Goal: Task Accomplishment & Management: Manage account settings

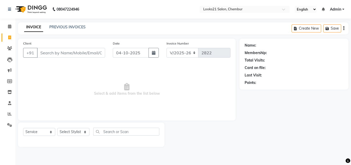
select select "844"
select select "service"
click at [6, 25] on span at bounding box center [9, 27] width 9 height 6
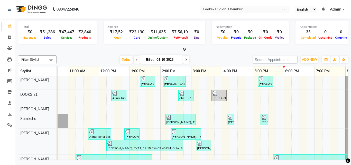
scroll to position [51, 82]
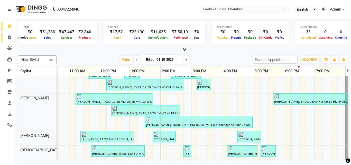
click at [6, 40] on span at bounding box center [9, 38] width 9 height 6
select select "service"
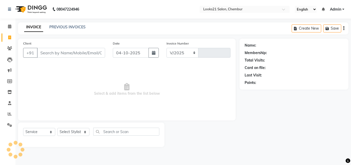
select select "844"
type input "2822"
click at [47, 56] on input "Client" at bounding box center [71, 53] width 68 height 10
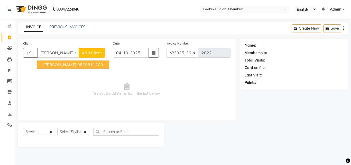
click at [59, 62] on span "[PERSON_NAME]" at bounding box center [59, 64] width 33 height 5
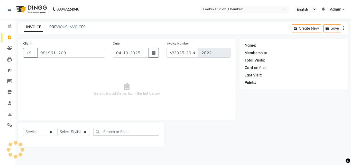
type input "9819611200"
select select "1: Object"
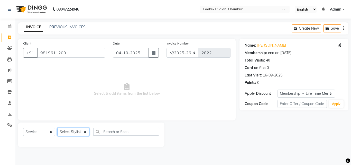
click at [68, 130] on select "Select Stylist [PERSON_NAME] LOOKS 21 [PERSON_NAME] [PERSON_NAME] [PERSON_NAME]…" at bounding box center [73, 132] width 32 height 8
select select "13887"
click at [57, 128] on select "Select Stylist [PERSON_NAME] LOOKS 21 [PERSON_NAME] [PERSON_NAME] [PERSON_NAME]…" at bounding box center [73, 132] width 32 height 8
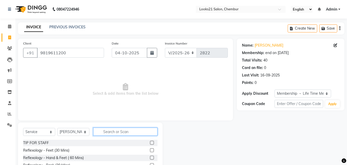
click at [112, 130] on input "text" at bounding box center [125, 131] width 64 height 8
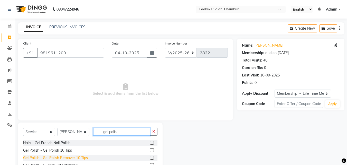
type input "gel polis"
click at [60, 155] on div "Gel Polish - Gel Polish Remover 10 Tips" at bounding box center [55, 157] width 65 height 5
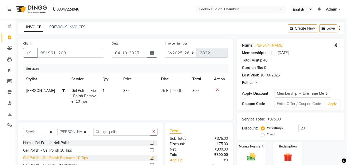
checkbox input "false"
click at [70, 149] on div "Gel Polish - Gel Polish 10 Tips" at bounding box center [47, 150] width 49 height 5
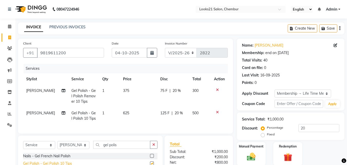
checkbox input "false"
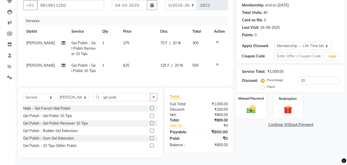
click at [246, 99] on div "Manual Payment" at bounding box center [251, 106] width 30 height 24
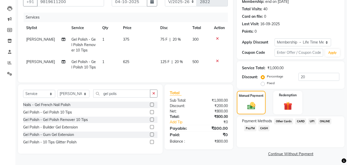
click at [264, 128] on span "CASH" at bounding box center [264, 128] width 11 height 6
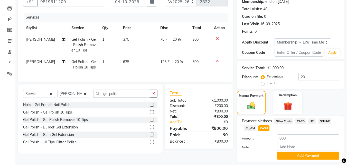
click at [305, 151] on div "Note:" at bounding box center [290, 147] width 105 height 9
click at [307, 155] on button "Add Payment" at bounding box center [308, 155] width 62 height 8
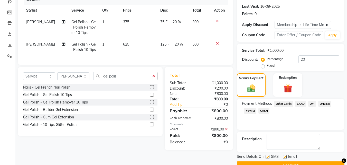
scroll to position [81, 0]
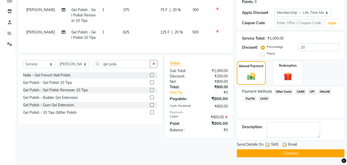
click at [264, 100] on span "CASH" at bounding box center [264, 99] width 11 height 6
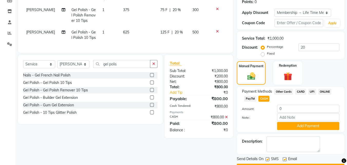
click at [347, 156] on div "Name: [PERSON_NAME] Membership: end on [DATE] Total Visits: 40 Card on file: 0 …" at bounding box center [293, 65] width 112 height 214
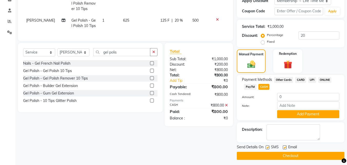
scroll to position [95, 0]
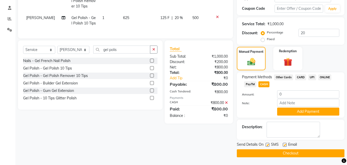
click at [327, 151] on button "Checkout" at bounding box center [291, 153] width 108 height 8
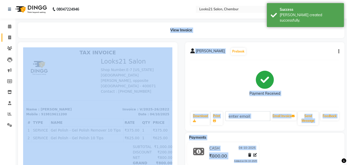
click at [8, 41] on link "Invoice" at bounding box center [8, 37] width 12 height 8
select select "service"
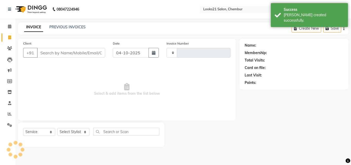
click at [50, 54] on input "Client" at bounding box center [71, 53] width 68 height 10
type input "fate"
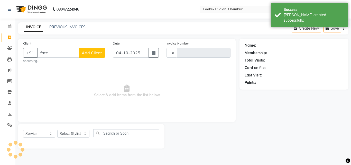
type input "2823"
select select "844"
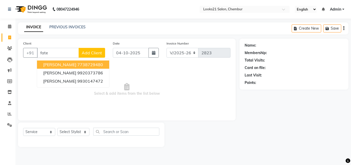
click at [77, 65] on ngb-highlight "7738729480" at bounding box center [90, 64] width 26 height 5
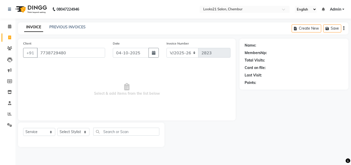
type input "7738729480"
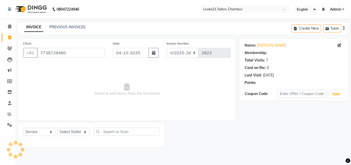
select select "1: Object"
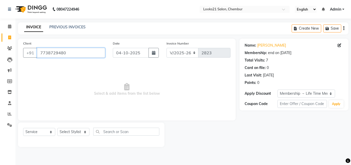
click at [84, 53] on input "7738729480" at bounding box center [71, 53] width 68 height 10
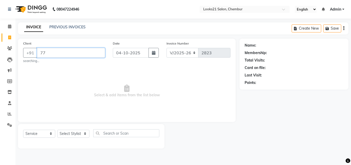
type input "7"
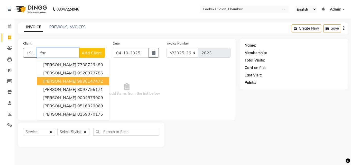
click at [61, 79] on span "[PERSON_NAME]" at bounding box center [59, 80] width 33 height 5
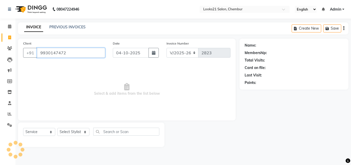
type input "9930147472"
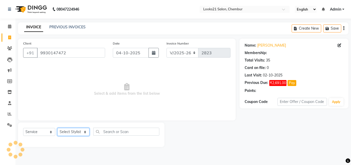
click at [66, 129] on select "Select Stylist [PERSON_NAME] LOOKS 21 [PERSON_NAME] [PERSON_NAME] [PERSON_NAME]…" at bounding box center [73, 132] width 32 height 8
select select "13884"
click at [57, 128] on select "Select Stylist [PERSON_NAME] LOOKS 21 [PERSON_NAME] [PERSON_NAME] [PERSON_NAME]…" at bounding box center [73, 132] width 32 height 8
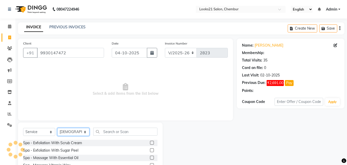
select select "1: Object"
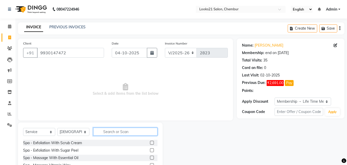
click at [121, 130] on input "text" at bounding box center [125, 131] width 64 height 8
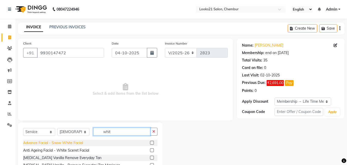
type input "whit"
click at [77, 141] on div "Advance Facial - Snow White Facial" at bounding box center [53, 142] width 60 height 5
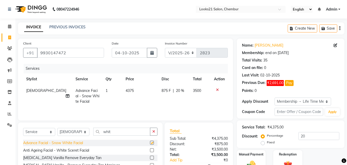
checkbox input "false"
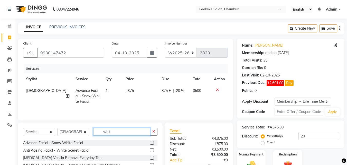
click at [113, 132] on input "whit" at bounding box center [121, 131] width 57 height 8
type input "w"
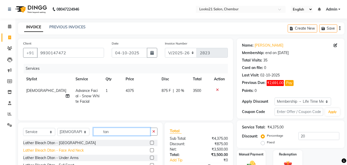
type input "tan"
click at [76, 151] on div "Lather Bleach Dtan - Face And Neck" at bounding box center [53, 150] width 61 height 5
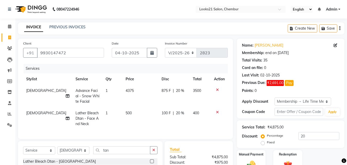
checkbox input "false"
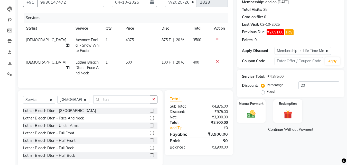
scroll to position [63, 0]
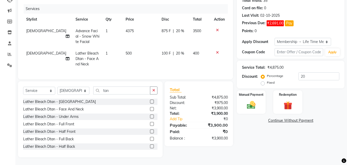
click at [217, 28] on icon at bounding box center [217, 30] width 3 height 4
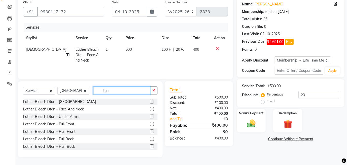
click at [116, 92] on input "tan" at bounding box center [121, 90] width 57 height 8
type input "t"
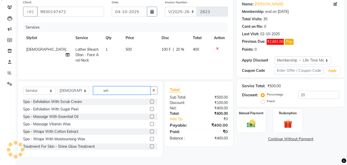
scroll to position [30, 0]
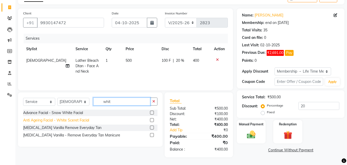
type input "whit"
click at [63, 118] on div "Anti Ageing Facial - White Sceret Facial" at bounding box center [56, 119] width 66 height 5
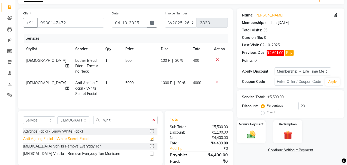
checkbox input "false"
click at [65, 124] on select "Select Stylist [PERSON_NAME] LOOKS 21 [PERSON_NAME] [PERSON_NAME] [PERSON_NAME]…" at bounding box center [73, 120] width 32 height 8
select select "13887"
click at [57, 120] on select "Select Stylist [PERSON_NAME] LOOKS 21 [PERSON_NAME] [PERSON_NAME] [PERSON_NAME]…" at bounding box center [73, 120] width 32 height 8
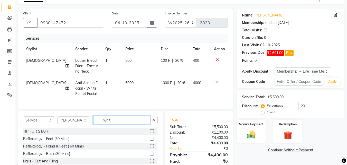
click at [124, 124] on input "whit" at bounding box center [121, 120] width 57 height 8
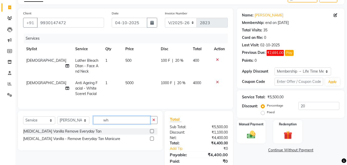
type input "w"
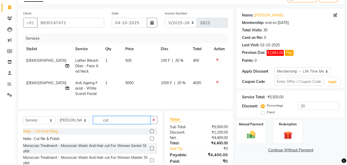
type input "cut"
click at [56, 134] on div "Nails - Cut And Filing" at bounding box center [40, 130] width 35 height 5
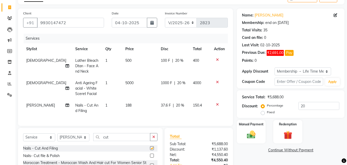
checkbox input "false"
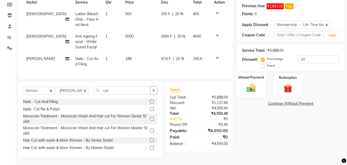
click at [257, 83] on img at bounding box center [251, 88] width 14 height 10
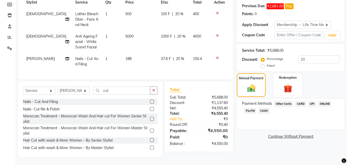
click at [265, 109] on span "CASH" at bounding box center [264, 111] width 11 height 6
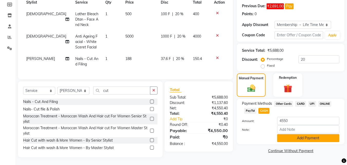
click at [305, 135] on button "Add Payment" at bounding box center [308, 138] width 62 height 8
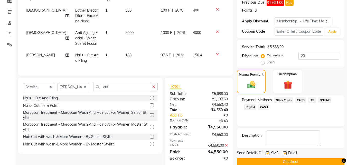
click at [319, 159] on button "Checkout" at bounding box center [291, 162] width 108 height 8
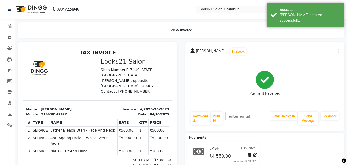
click at [341, 51] on div "[PERSON_NAME] Prebook Payment Received Download Print Email Invoice Send Messag…" at bounding box center [265, 86] width 160 height 88
click at [339, 51] on icon "button" at bounding box center [338, 51] width 1 height 0
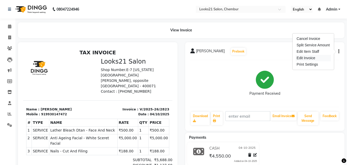
click at [301, 57] on div "Edit Invoice" at bounding box center [313, 58] width 35 height 6
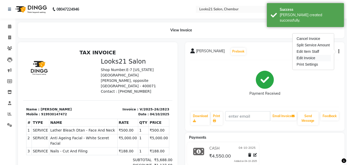
select select "service"
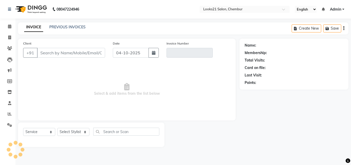
type input "9930147472"
type input "V/2025-26/2823"
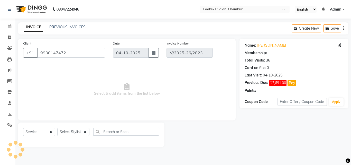
select select "1: Object"
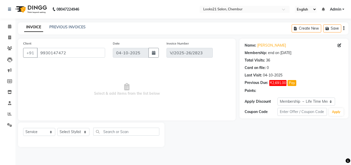
select select "select"
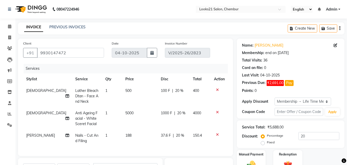
click at [217, 90] on icon at bounding box center [217, 90] width 3 height 4
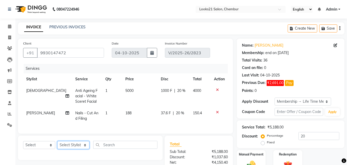
click at [63, 146] on select "Select Stylist [PERSON_NAME] LOOKS 21 [PERSON_NAME] [PERSON_NAME] [PERSON_NAME]…" at bounding box center [73, 145] width 32 height 8
select select "86086"
click at [57, 145] on select "Select Stylist [PERSON_NAME] LOOKS 21 [PERSON_NAME] [PERSON_NAME] [PERSON_NAME]…" at bounding box center [73, 145] width 32 height 8
click at [27, 149] on select "Select Service Product Membership Package Voucher Prepaid Gift Card" at bounding box center [39, 145] width 32 height 8
select select "product"
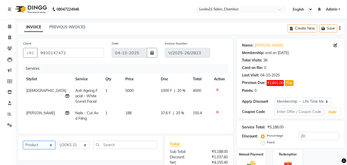
click at [23, 145] on select "Select Service Product Membership Package Voucher Prepaid Gift Card" at bounding box center [39, 145] width 32 height 8
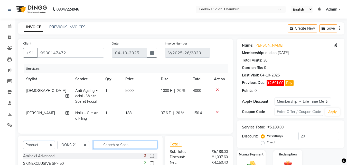
click at [105, 149] on input "text" at bounding box center [125, 145] width 64 height 8
type input "hand"
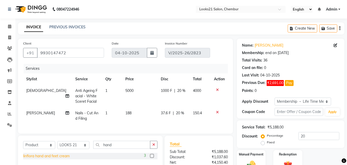
click at [64, 158] on div "linfiora hand and feet cream" at bounding box center [46, 155] width 47 height 5
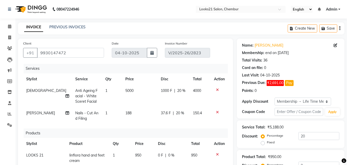
checkbox input "false"
click at [84, 126] on div "Services Stylist Service Qty Price Disc Total Action [PERSON_NAME] Anti Ageing …" at bounding box center [125, 117] width 205 height 107
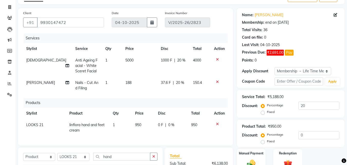
scroll to position [31, 0]
click at [141, 122] on td "950" at bounding box center [143, 126] width 23 height 17
select select "86086"
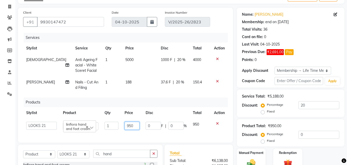
click at [137, 123] on input "950" at bounding box center [132, 126] width 15 height 8
type input "900"
click at [160, 132] on td "0 F | 0 %" at bounding box center [166, 125] width 47 height 15
select select "86086"
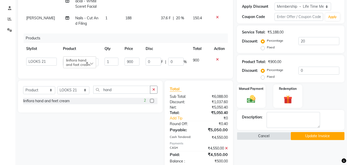
scroll to position [111, 0]
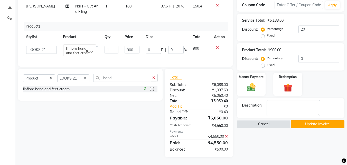
click at [226, 136] on icon at bounding box center [226, 136] width 3 height 4
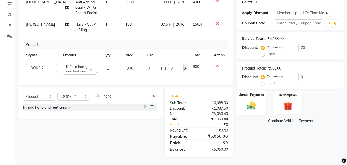
click at [254, 100] on img at bounding box center [251, 105] width 14 height 10
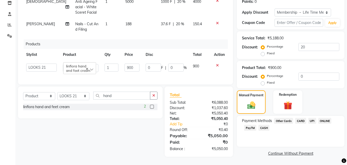
click at [261, 125] on span "CASH" at bounding box center [264, 128] width 11 height 6
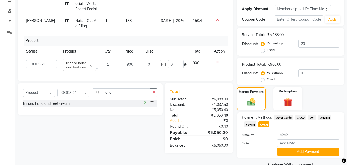
scroll to position [103, 0]
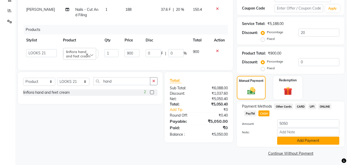
click at [306, 139] on button "Add Payment" at bounding box center [308, 140] width 62 height 8
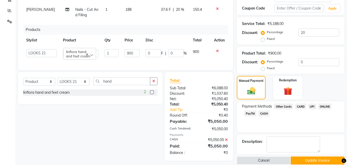
click at [326, 160] on button "Update Invoice" at bounding box center [318, 160] width 54 height 8
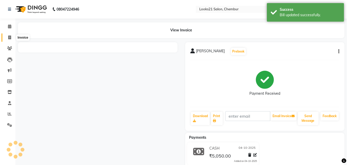
click at [7, 38] on span at bounding box center [9, 38] width 9 height 6
select select "service"
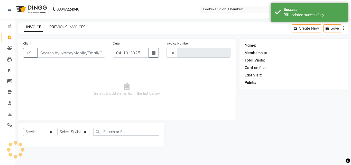
type input "2824"
select select "844"
click at [67, 27] on link "PREVIOUS INVOICES" at bounding box center [67, 27] width 36 height 5
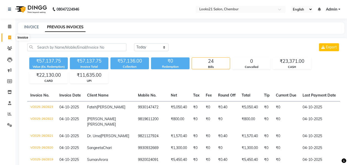
click at [7, 36] on span at bounding box center [9, 38] width 9 height 6
select select "service"
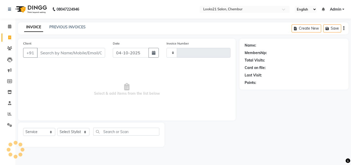
click at [70, 56] on input "Client" at bounding box center [71, 53] width 68 height 10
type input "s"
select select "844"
type input "2824"
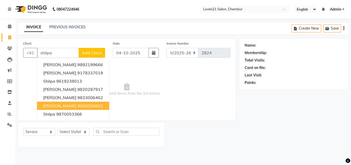
click at [60, 106] on span "[PERSON_NAME]" at bounding box center [59, 105] width 33 height 5
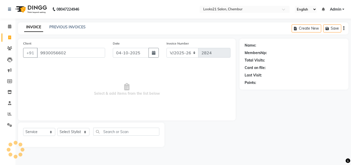
type input "9930056602"
select select "1: Object"
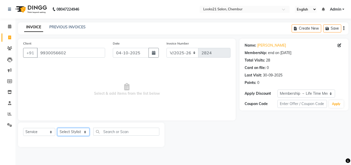
click at [76, 129] on select "Select Stylist [PERSON_NAME] LOOKS 21 [PERSON_NAME] [PERSON_NAME] [PERSON_NAME]…" at bounding box center [73, 132] width 32 height 8
select select "13884"
click at [57, 128] on select "Select Stylist [PERSON_NAME] LOOKS 21 [PERSON_NAME] [PERSON_NAME] [PERSON_NAME]…" at bounding box center [73, 132] width 32 height 8
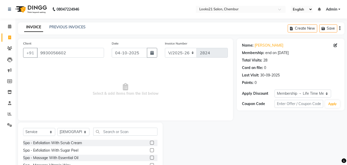
drag, startPoint x: 117, startPoint y: 136, endPoint x: 119, endPoint y: 133, distance: 3.7
click at [119, 133] on div "Select Service Product Membership Package Voucher Prepaid Gift Card Select Styl…" at bounding box center [90, 133] width 134 height 12
click at [119, 133] on input "text" at bounding box center [125, 131] width 64 height 8
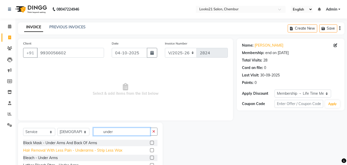
type input "under"
click at [103, 151] on div "Hair Removal With Less Pain - Underarms - Strip Less Wax" at bounding box center [72, 150] width 99 height 5
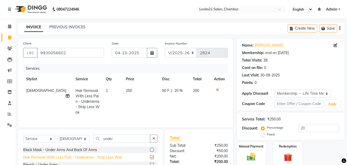
checkbox input "false"
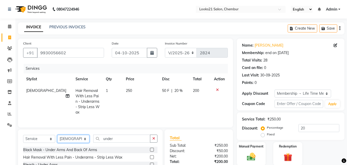
click at [72, 139] on select "Select Stylist [PERSON_NAME] LOOKS 21 [PERSON_NAME] [PERSON_NAME] [PERSON_NAME]…" at bounding box center [73, 139] width 32 height 8
select select "86086"
click at [57, 135] on select "Select Stylist [PERSON_NAME] LOOKS 21 [PERSON_NAME] [PERSON_NAME] [PERSON_NAME]…" at bounding box center [73, 139] width 32 height 8
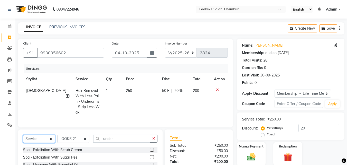
click at [31, 139] on select "Select Service Product Membership Package Voucher Prepaid Gift Card" at bounding box center [39, 139] width 32 height 8
select select "product"
click at [23, 135] on select "Select Service Product Membership Package Voucher Prepaid Gift Card" at bounding box center [39, 139] width 32 height 8
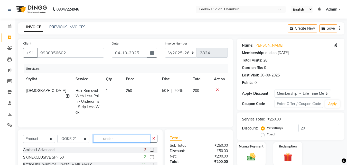
click at [119, 135] on input "under" at bounding box center [121, 138] width 57 height 8
type input "u"
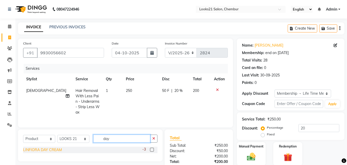
type input "day"
click at [44, 147] on div "LINFIORA DAY CREAM" at bounding box center [42, 149] width 39 height 5
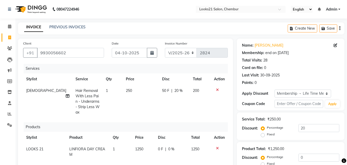
checkbox input "false"
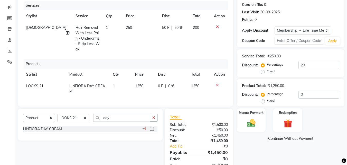
scroll to position [78, 0]
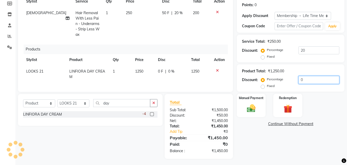
click at [308, 79] on input "0" at bounding box center [319, 80] width 41 height 8
type input "10"
click at [246, 113] on img at bounding box center [251, 108] width 14 height 10
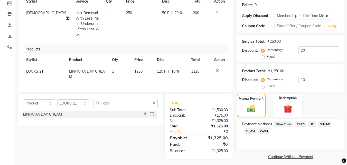
click at [309, 123] on span "UPI" at bounding box center [312, 124] width 8 height 6
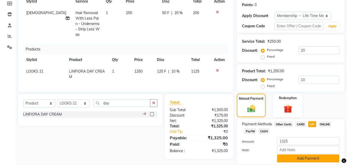
click at [310, 157] on button "Add Payment" at bounding box center [308, 158] width 62 height 8
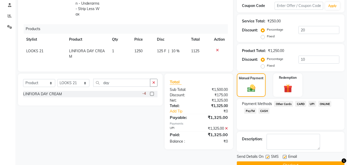
scroll to position [110, 0]
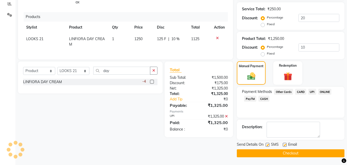
click at [319, 155] on button "Checkout" at bounding box center [291, 153] width 108 height 8
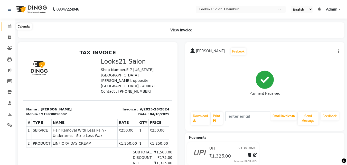
click at [12, 25] on span at bounding box center [9, 27] width 9 height 6
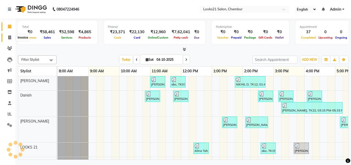
click at [11, 39] on span at bounding box center [9, 38] width 9 height 6
select select "service"
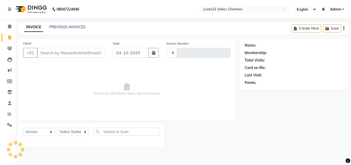
click at [65, 53] on input "Client" at bounding box center [71, 53] width 68 height 10
type input "2825"
select select "844"
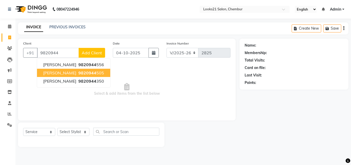
click at [76, 71] on span "[PERSON_NAME]" at bounding box center [59, 72] width 33 height 5
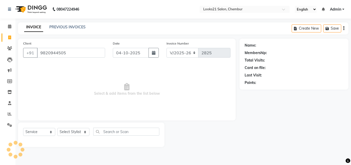
type input "9820944505"
select select "1: Object"
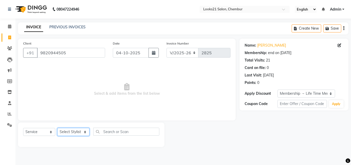
click at [79, 131] on select "Select Stylist [PERSON_NAME] LOOKS 21 [PERSON_NAME] [PERSON_NAME] [PERSON_NAME]…" at bounding box center [73, 132] width 32 height 8
select select "13884"
click at [57, 128] on select "Select Stylist [PERSON_NAME] LOOKS 21 [PERSON_NAME] [PERSON_NAME] [PERSON_NAME]…" at bounding box center [73, 132] width 32 height 8
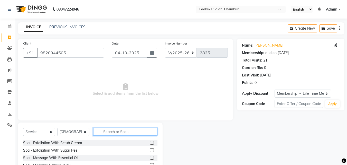
click at [109, 130] on input "text" at bounding box center [125, 131] width 64 height 8
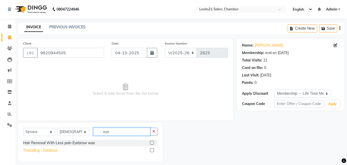
type input "eye"
click at [55, 149] on div "Threading - Eyebrow" at bounding box center [40, 150] width 34 height 5
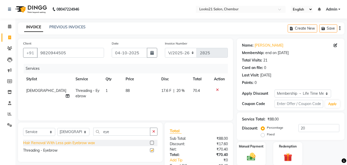
checkbox input "false"
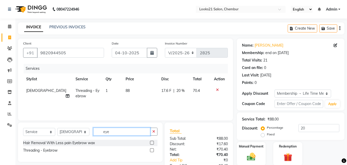
click at [112, 129] on input "eye" at bounding box center [121, 131] width 57 height 8
type input "e"
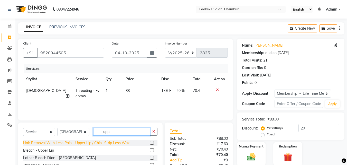
type input "upp"
click at [102, 142] on div "Hair Removal With Less Pain - Upper Lip / Chin -Strip Less Wax" at bounding box center [76, 142] width 106 height 5
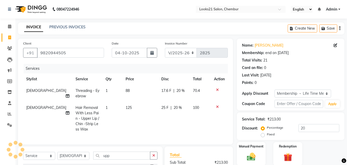
checkbox input "false"
click at [112, 157] on input "upp" at bounding box center [121, 155] width 57 height 8
type input "u"
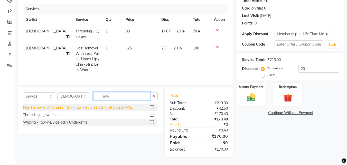
type input "jaw"
click at [91, 108] on div "Hair Removal With Less Pain - Jawline / Sidelock - Strip Less Wax" at bounding box center [78, 107] width 110 height 5
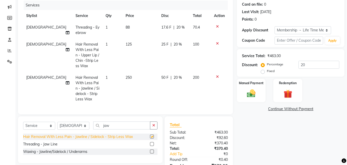
checkbox input "false"
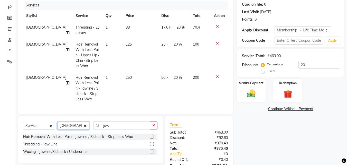
click at [68, 129] on select "Select Stylist [PERSON_NAME] LOOKS 21 [PERSON_NAME] [PERSON_NAME] [PERSON_NAME]…" at bounding box center [73, 126] width 32 height 8
select select "13882"
click at [57, 125] on select "Select Stylist [PERSON_NAME] LOOKS 21 [PERSON_NAME] [PERSON_NAME] [PERSON_NAME]…" at bounding box center [73, 126] width 32 height 8
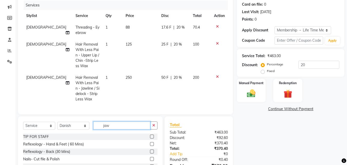
click at [116, 129] on input "jaw" at bounding box center [121, 125] width 57 height 8
type input "j"
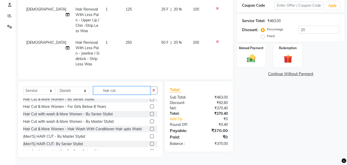
scroll to position [31, 0]
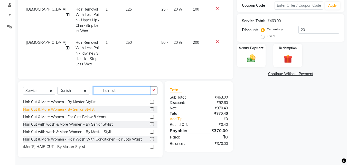
type input "hair cut"
click at [84, 108] on div "Hair Cut & More Women - By Senior Stylist" at bounding box center [58, 109] width 71 height 5
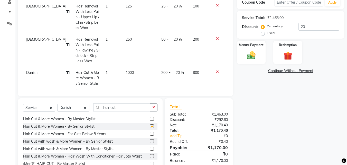
checkbox input "false"
click at [126, 72] on span "1000" at bounding box center [130, 72] width 8 height 5
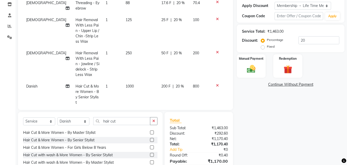
select select "13882"
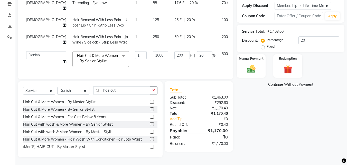
scroll to position [91, 0]
click at [153, 53] on input "1000" at bounding box center [160, 55] width 15 height 8
type input "1"
type input "1250"
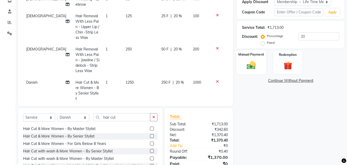
click at [256, 71] on div "Manual Payment" at bounding box center [251, 62] width 30 height 24
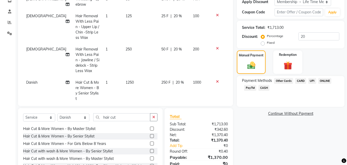
click at [263, 88] on span "CASH" at bounding box center [264, 88] width 11 height 6
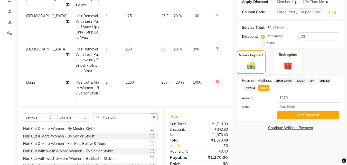
click at [291, 111] on div "Note:" at bounding box center [290, 106] width 105 height 9
click at [307, 113] on button "Add Payment" at bounding box center [308, 115] width 62 height 8
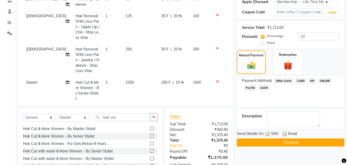
click at [327, 140] on button "Checkout" at bounding box center [291, 142] width 108 height 8
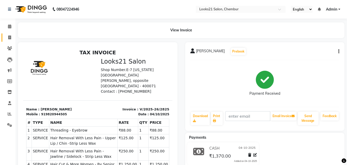
click at [8, 40] on link "Invoice" at bounding box center [8, 37] width 12 height 8
select select "service"
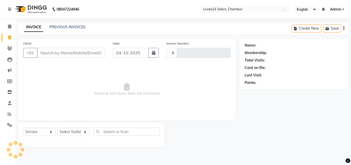
type input "2826"
select select "844"
click at [44, 51] on input "Client" at bounding box center [71, 53] width 68 height 10
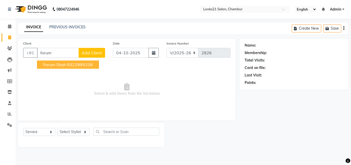
click at [59, 64] on span "Forum Shah" at bounding box center [54, 64] width 23 height 5
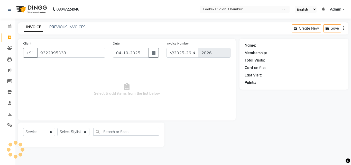
type input "9322995338"
select select "1: Object"
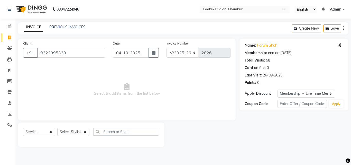
click at [73, 136] on div "Select Service Product Membership Package Voucher Prepaid Gift Card Select Styl…" at bounding box center [91, 133] width 136 height 12
click at [71, 130] on select "Select Stylist [PERSON_NAME] LOOKS 21 [PERSON_NAME] [PERSON_NAME] [PERSON_NAME]…" at bounding box center [73, 132] width 32 height 8
select select "13882"
click at [57, 128] on select "Select Stylist [PERSON_NAME] LOOKS 21 [PERSON_NAME] [PERSON_NAME] [PERSON_NAME]…" at bounding box center [73, 132] width 32 height 8
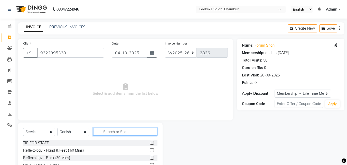
click at [109, 130] on input "text" at bounding box center [125, 131] width 64 height 8
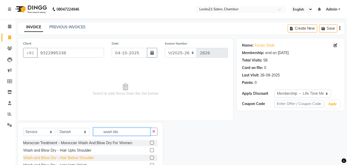
type input "wash blo"
click at [88, 157] on div "Wash and Blow Dry - Hair Below Shoulder" at bounding box center [58, 157] width 71 height 5
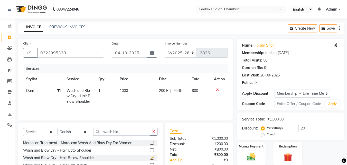
checkbox input "false"
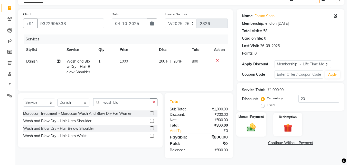
click at [251, 127] on img at bounding box center [251, 127] width 14 height 10
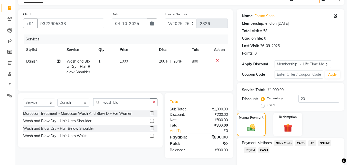
click at [264, 150] on span "CASH" at bounding box center [264, 150] width 11 height 6
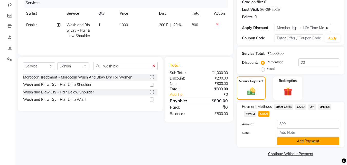
click at [326, 139] on button "Add Payment" at bounding box center [308, 141] width 62 height 8
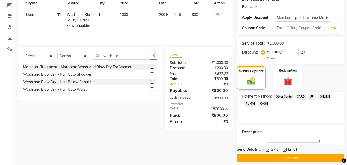
scroll to position [81, 0]
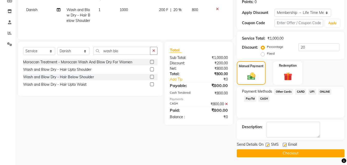
click at [309, 152] on button "Checkout" at bounding box center [291, 153] width 108 height 8
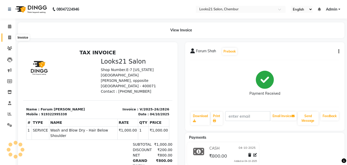
click at [7, 35] on span at bounding box center [9, 38] width 9 height 6
select select "service"
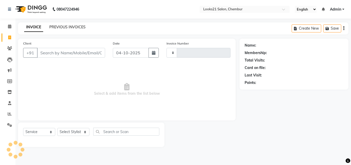
click at [70, 26] on link "PREVIOUS INVOICES" at bounding box center [67, 27] width 36 height 5
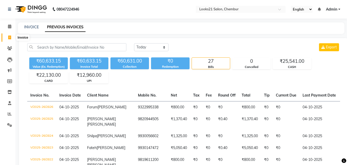
click at [10, 36] on icon at bounding box center [9, 37] width 3 height 4
select select "service"
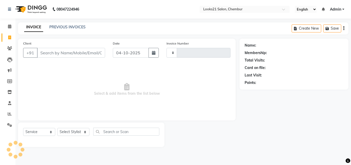
type input "2827"
select select "844"
click at [75, 28] on link "PREVIOUS INVOICES" at bounding box center [67, 27] width 36 height 5
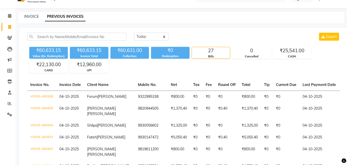
scroll to position [10, 0]
click at [12, 29] on span at bounding box center [9, 27] width 9 height 6
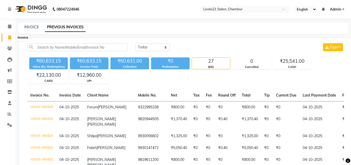
select select "service"
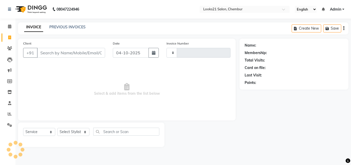
click at [46, 53] on input "Client" at bounding box center [71, 53] width 68 height 10
type input "sha"
type input "2827"
select select "844"
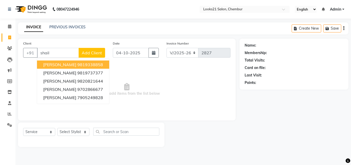
click at [60, 50] on input "shail" at bounding box center [58, 53] width 42 height 10
type input "s"
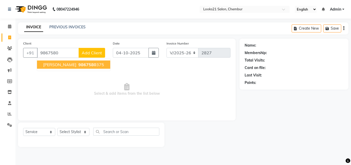
click at [75, 64] on span "[PERSON_NAME]" at bounding box center [59, 64] width 33 height 5
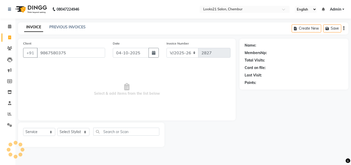
type input "9867580375"
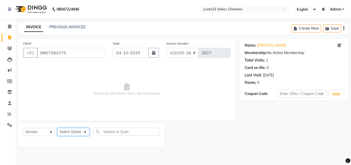
click at [67, 131] on select "Select Stylist [PERSON_NAME] LOOKS 21 [PERSON_NAME] [PERSON_NAME] [PERSON_NAME]…" at bounding box center [73, 132] width 32 height 8
select select "13886"
click at [57, 128] on select "Select Stylist [PERSON_NAME] LOOKS 21 [PERSON_NAME] [PERSON_NAME] [PERSON_NAME]…" at bounding box center [73, 132] width 32 height 8
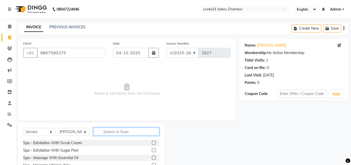
click at [94, 130] on input "text" at bounding box center [126, 131] width 66 height 8
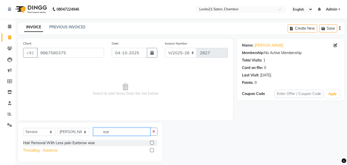
type input "eye"
click at [49, 150] on div "Threading - Eyebrow" at bounding box center [40, 150] width 34 height 5
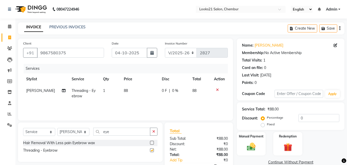
checkbox input "false"
click at [126, 91] on td "88" at bounding box center [140, 93] width 38 height 17
select select "13886"
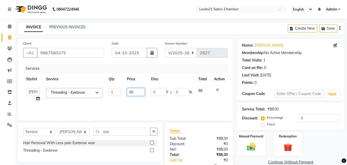
drag, startPoint x: 142, startPoint y: 92, endPoint x: 128, endPoint y: 90, distance: 14.2
click at [128, 90] on input "88" at bounding box center [136, 92] width 18 height 8
type input "90"
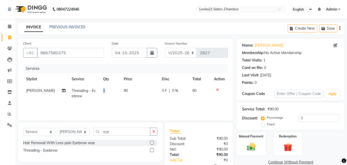
drag, startPoint x: 111, startPoint y: 91, endPoint x: 100, endPoint y: 91, distance: 11.1
click at [126, 103] on div "Services Stylist Service Qty Price Disc Total Action [PERSON_NAME] Threading - …" at bounding box center [125, 89] width 205 height 51
click at [100, 89] on td "1" at bounding box center [110, 93] width 21 height 17
select select "13886"
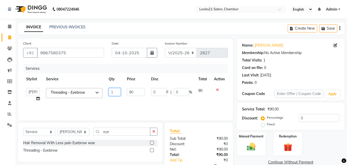
drag, startPoint x: 116, startPoint y: 91, endPoint x: 105, endPoint y: 93, distance: 11.5
click at [105, 93] on tr "[PERSON_NAME] [PERSON_NAME] LOOKS 21 [PERSON_NAME] [PERSON_NAME] [PERSON_NAME] …" at bounding box center [125, 95] width 205 height 20
type input "2"
click at [121, 105] on div "Services Stylist Service Qty Price Disc Total Action [PERSON_NAME] [PERSON_NAME…" at bounding box center [125, 89] width 205 height 51
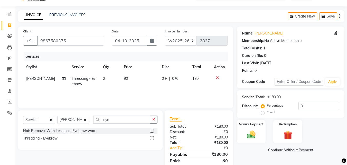
scroll to position [30, 0]
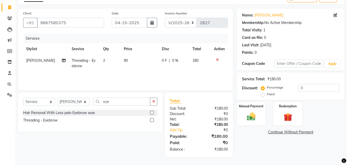
click at [126, 62] on td "90" at bounding box center [140, 63] width 38 height 17
select select "13886"
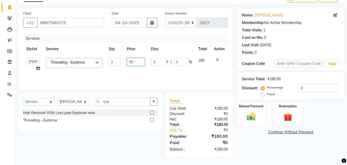
click at [136, 60] on input "90" at bounding box center [136, 62] width 18 height 8
type input "9"
type input "100"
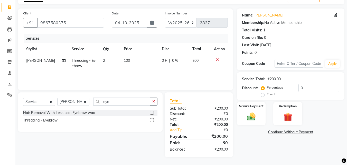
click at [130, 69] on td "100" at bounding box center [140, 63] width 38 height 17
select select "13886"
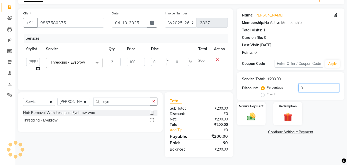
click at [307, 89] on input "0" at bounding box center [319, 88] width 41 height 8
type input "1"
type input "2"
type input "1"
type input "0"
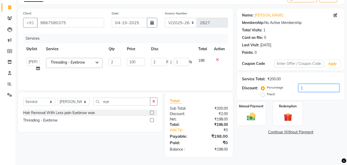
type input "0"
type input "5"
type input "10"
type input "5"
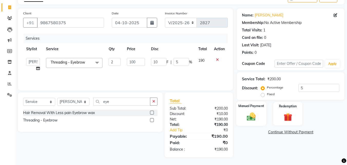
click at [250, 119] on img at bounding box center [251, 116] width 14 height 10
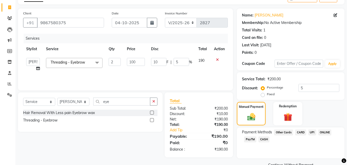
click at [311, 132] on span "UPI" at bounding box center [312, 132] width 8 height 6
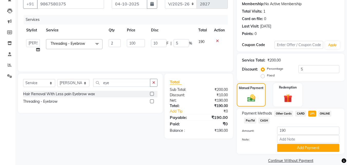
scroll to position [54, 0]
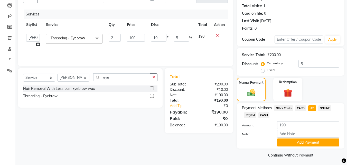
click at [325, 147] on div "Payment Methods Other Cards CARD UPI ONLINE PayTM CASH Amount: 190 Note: Add Pa…" at bounding box center [291, 125] width 108 height 45
click at [324, 143] on button "Add Payment" at bounding box center [308, 142] width 62 height 8
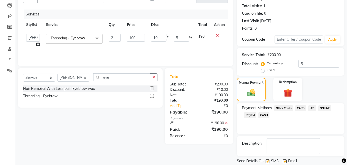
scroll to position [71, 0]
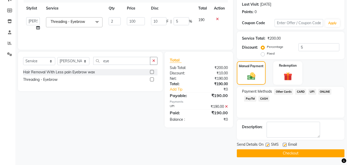
click at [317, 155] on button "Checkout" at bounding box center [291, 153] width 108 height 8
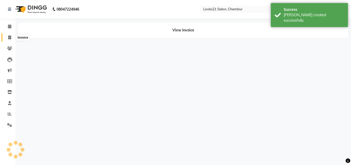
click at [10, 37] on icon at bounding box center [9, 37] width 3 height 4
select select "service"
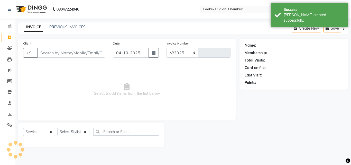
select select "844"
type input "2828"
click at [58, 53] on input "Client" at bounding box center [71, 53] width 68 height 10
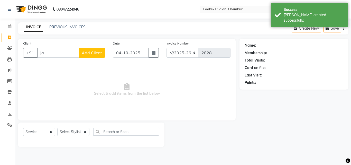
type input "j"
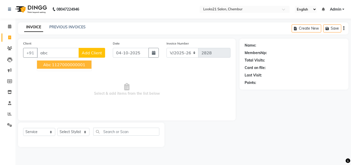
click at [60, 65] on ngb-highlight "1127000000001" at bounding box center [68, 64] width 33 height 5
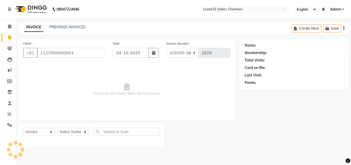
type input "1127000000001"
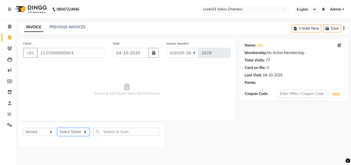
click at [67, 133] on select "Select Stylist [PERSON_NAME] LOOKS 21 [PERSON_NAME] [PERSON_NAME] [PERSON_NAME]…" at bounding box center [73, 132] width 32 height 8
select select "13887"
click at [57, 128] on select "Select Stylist [PERSON_NAME] LOOKS 21 [PERSON_NAME] [PERSON_NAME] [PERSON_NAME]…" at bounding box center [73, 132] width 32 height 8
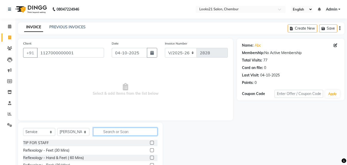
click at [120, 134] on input "text" at bounding box center [125, 131] width 64 height 8
type input "ped"
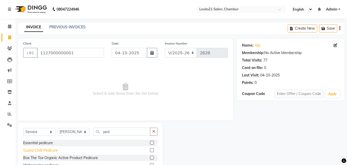
click at [43, 150] on div "Guava Chilli Pedicure" at bounding box center [40, 150] width 35 height 5
checkbox input "false"
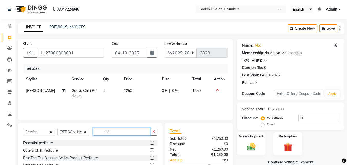
click at [114, 134] on input "ped" at bounding box center [121, 131] width 57 height 8
type input "p"
type input "mani"
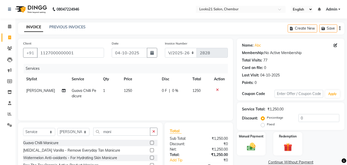
click at [51, 145] on div "Guava Chilli Manicure" at bounding box center [90, 143] width 134 height 6
click at [55, 143] on div "Guava Chilli Manicure" at bounding box center [40, 142] width 35 height 5
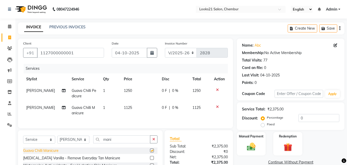
checkbox input "false"
click at [89, 49] on input "1127000000001" at bounding box center [70, 53] width 67 height 10
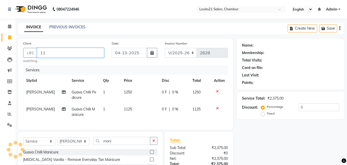
type input "1"
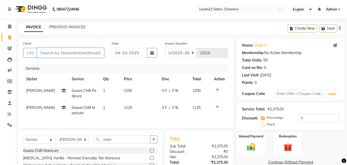
click at [85, 57] on input "Client" at bounding box center [70, 53] width 67 height 10
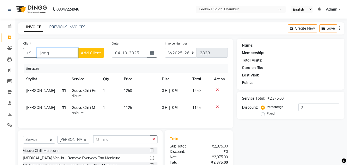
click at [68, 49] on input "jagg" at bounding box center [57, 53] width 41 height 10
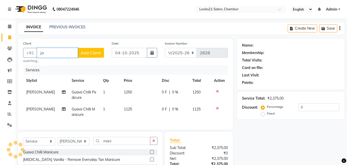
type input "j"
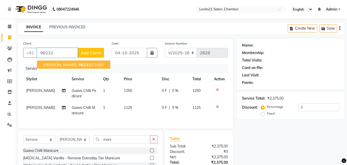
click at [63, 64] on span "[PERSON_NAME]" at bounding box center [59, 64] width 33 height 5
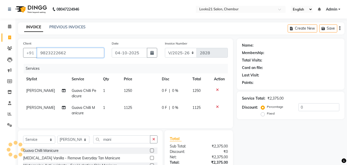
type input "9823222662"
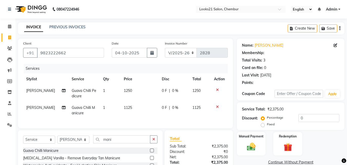
select select "1: Object"
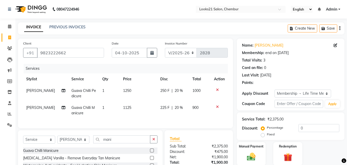
type input "20"
click at [73, 141] on select "Select Stylist [PERSON_NAME] LOOKS 21 [PERSON_NAME] [PERSON_NAME] [PERSON_NAME]…" at bounding box center [73, 139] width 32 height 8
select select "13882"
click at [57, 139] on select "Select Stylist [PERSON_NAME] LOOKS 21 [PERSON_NAME] [PERSON_NAME] [PERSON_NAME]…" at bounding box center [73, 139] width 32 height 8
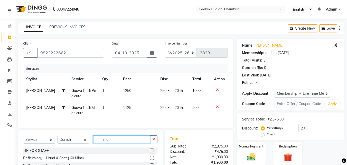
click at [124, 143] on input "mani" at bounding box center [121, 139] width 57 height 8
type input "m"
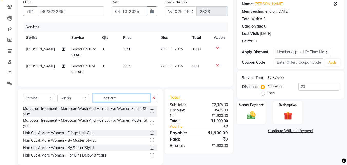
scroll to position [53, 0]
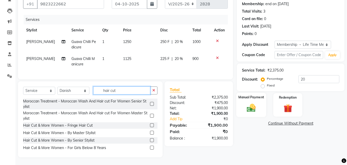
type input "hair cut"
click at [251, 103] on img at bounding box center [251, 108] width 14 height 10
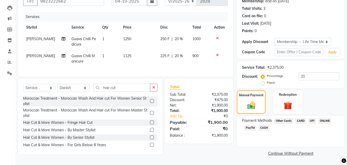
click at [215, 160] on main "INVOICE PREVIOUS INVOICES Create New Save Client [PHONE_NUMBER] Date [DATE] Inv…" at bounding box center [181, 68] width 332 height 194
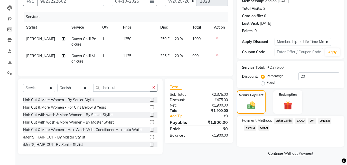
scroll to position [41, 0]
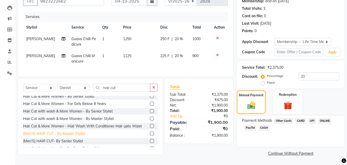
click at [76, 136] on div "(Men'S) HAIR CUT - By Master Stylist" at bounding box center [54, 133] width 62 height 5
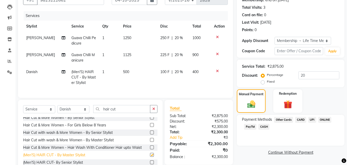
checkbox input "false"
click at [71, 112] on select "Select Stylist [PERSON_NAME] LOOKS 21 [PERSON_NAME] [PERSON_NAME] [PERSON_NAME]…" at bounding box center [73, 109] width 32 height 8
select select "13889"
click at [57, 109] on select "Select Stylist [PERSON_NAME] LOOKS 21 [PERSON_NAME] [PERSON_NAME] [PERSON_NAME]…" at bounding box center [73, 109] width 32 height 8
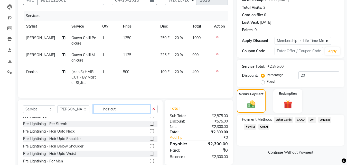
click at [129, 113] on input "hair cut" at bounding box center [121, 109] width 57 height 8
type input "h"
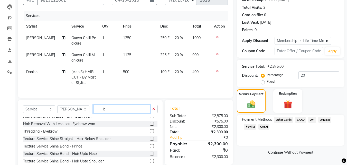
scroll to position [0, 0]
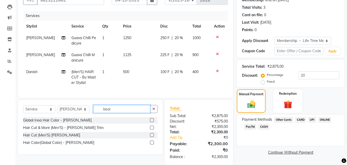
type input "bear"
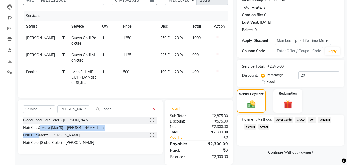
click at [39, 136] on div "Global Inoa Hair Color - [PERSON_NAME] Hair Cut & More (Men'S) - [PERSON_NAME] …" at bounding box center [90, 132] width 134 height 30
click at [39, 136] on div "Hair Cut (Men'S) [PERSON_NAME]" at bounding box center [90, 135] width 134 height 6
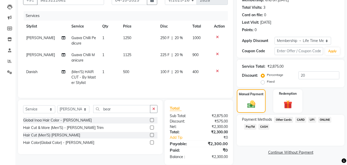
click at [45, 136] on div "Hair Cut (Men'S) [PERSON_NAME]" at bounding box center [90, 135] width 134 height 6
click at [44, 138] on div "Hair Cut (Men'S) [PERSON_NAME]" at bounding box center [51, 134] width 57 height 5
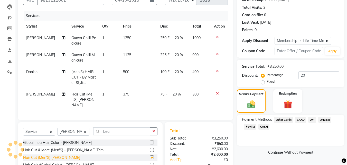
checkbox input "false"
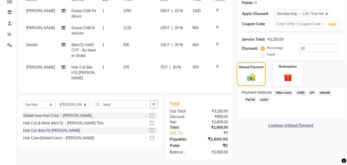
scroll to position [81, 0]
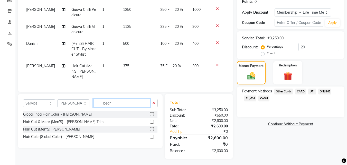
click at [124, 99] on input "bear" at bounding box center [121, 103] width 57 height 8
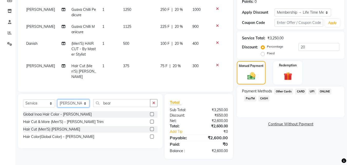
click at [75, 103] on select "Select Stylist [PERSON_NAME] LOOKS 21 [PERSON_NAME] [PERSON_NAME] [PERSON_NAME]…" at bounding box center [73, 103] width 32 height 8
select select "13884"
click at [57, 99] on select "Select Stylist [PERSON_NAME] LOOKS 21 [PERSON_NAME] [PERSON_NAME] [PERSON_NAME]…" at bounding box center [73, 103] width 32 height 8
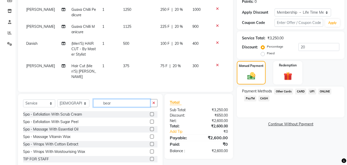
click at [119, 103] on input "bear" at bounding box center [121, 103] width 57 height 8
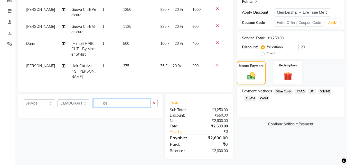
type input "b"
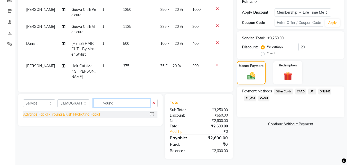
type input "young"
click at [94, 112] on div "Advance Facial - Young Blush Hydrating Facial" at bounding box center [61, 114] width 77 height 5
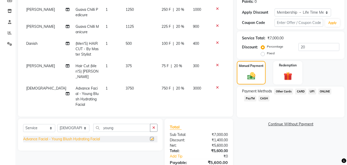
checkbox input "false"
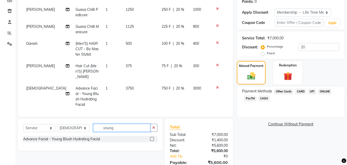
click at [120, 129] on input "young" at bounding box center [121, 128] width 57 height 8
type input "y"
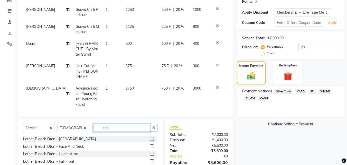
scroll to position [118, 0]
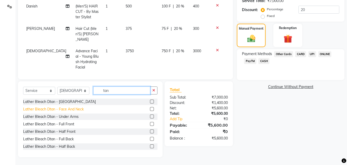
type input "tan"
click at [71, 110] on div "Lather Bleach Dtan - Face And Neck" at bounding box center [53, 108] width 61 height 5
checkbox input "false"
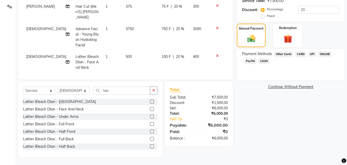
scroll to position [24, 0]
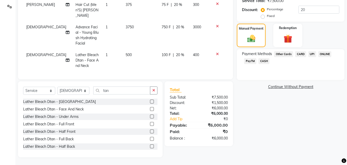
click at [264, 60] on span "CASH" at bounding box center [264, 61] width 11 height 6
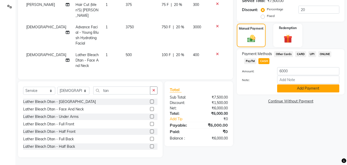
click at [322, 87] on button "Add Payment" at bounding box center [308, 88] width 62 height 8
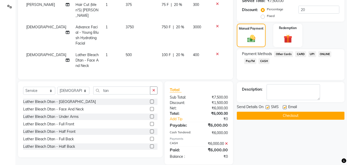
click at [327, 115] on button "Checkout" at bounding box center [291, 116] width 108 height 8
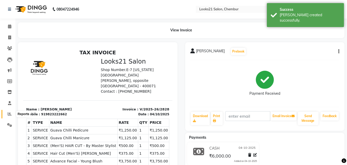
click at [13, 116] on span at bounding box center [9, 114] width 9 height 6
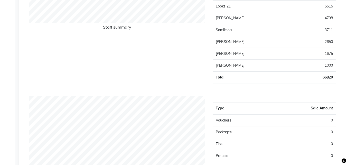
scroll to position [267, 0]
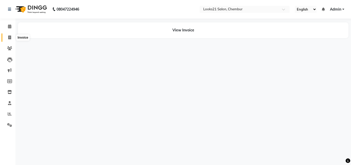
click at [8, 37] on icon at bounding box center [9, 37] width 3 height 4
select select "service"
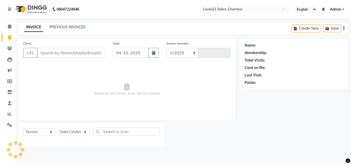
click at [64, 55] on input "Client" at bounding box center [71, 53] width 68 height 10
select select "844"
type input "2829"
click at [64, 55] on input "Client" at bounding box center [71, 53] width 68 height 10
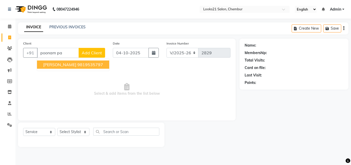
click at [79, 65] on ngb-highlight "9819535797" at bounding box center [90, 64] width 26 height 5
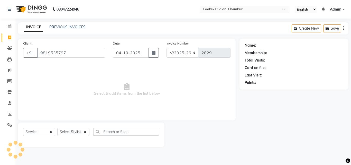
type input "9819535797"
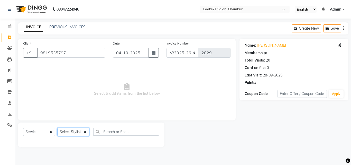
click at [66, 133] on select "Select Stylist [PERSON_NAME] LOOKS 21 [PERSON_NAME] [PERSON_NAME] [PERSON_NAME]…" at bounding box center [73, 132] width 32 height 8
select select "1: Object"
select select "13888"
click at [57, 128] on select "Select Stylist [PERSON_NAME] LOOKS 21 [PERSON_NAME] [PERSON_NAME] [PERSON_NAME]…" at bounding box center [73, 132] width 32 height 8
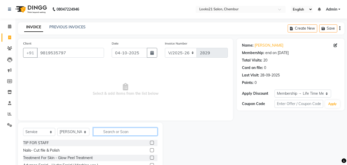
click at [121, 133] on input "text" at bounding box center [125, 131] width 64 height 8
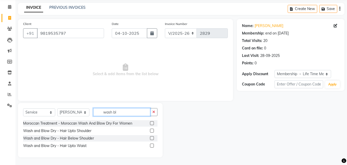
scroll to position [20, 0]
type input "wash blo"
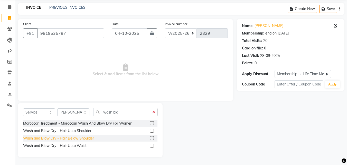
click at [79, 137] on div "Wash and Blow Dry - Hair Below Shoulder" at bounding box center [58, 137] width 71 height 5
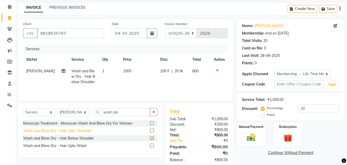
checkbox input "false"
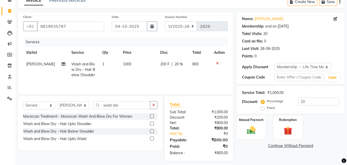
scroll to position [30, 0]
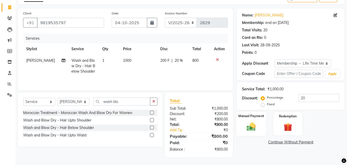
click at [260, 127] on div "Manual Payment" at bounding box center [251, 123] width 30 height 24
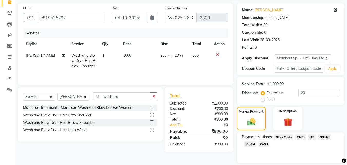
scroll to position [52, 0]
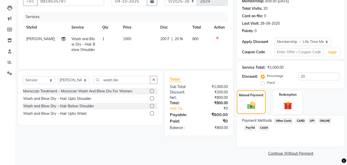
click at [268, 128] on span "CASH" at bounding box center [264, 128] width 11 height 6
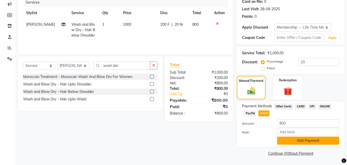
click at [297, 138] on button "Add Payment" at bounding box center [308, 140] width 62 height 8
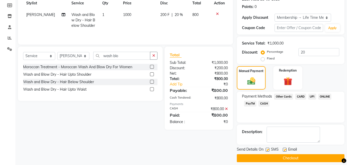
scroll to position [81, 0]
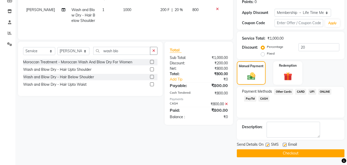
click at [315, 155] on button "Checkout" at bounding box center [291, 153] width 108 height 8
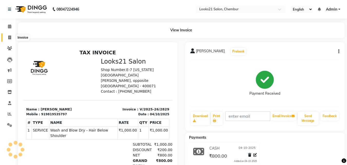
click at [7, 35] on span at bounding box center [9, 38] width 9 height 6
select select "service"
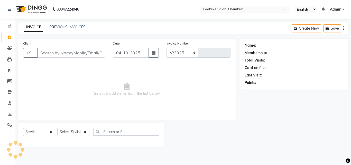
select select "844"
type input "2830"
click at [65, 53] on input "Client" at bounding box center [71, 53] width 68 height 10
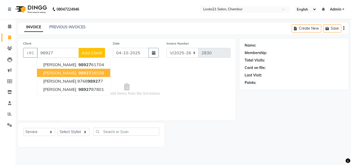
click at [77, 71] on ngb-highlight "98927 26508" at bounding box center [90, 72] width 27 height 5
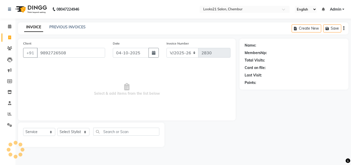
type input "9892726508"
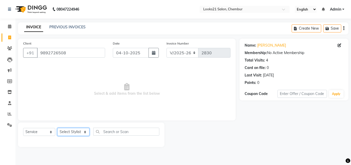
click at [65, 130] on select "Select Stylist [PERSON_NAME] LOOKS 21 [PERSON_NAME] [PERSON_NAME] [PERSON_NAME]…" at bounding box center [73, 132] width 32 height 8
select select "13882"
click at [57, 128] on select "Select Stylist [PERSON_NAME] LOOKS 21 [PERSON_NAME] [PERSON_NAME] [PERSON_NAME]…" at bounding box center [73, 132] width 32 height 8
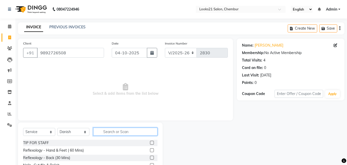
click at [111, 128] on input "text" at bounding box center [125, 131] width 64 height 8
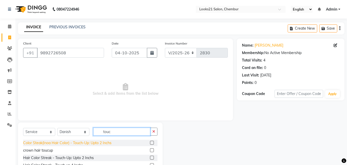
type input "touc"
click at [100, 140] on div "Color Steak(Inoa Hair Color) - Touch-Up: Upto 2 Inchs" at bounding box center [67, 142] width 88 height 5
checkbox input "false"
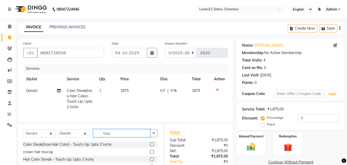
click at [115, 137] on input "touc" at bounding box center [121, 133] width 57 height 8
type input "t"
type input "hig"
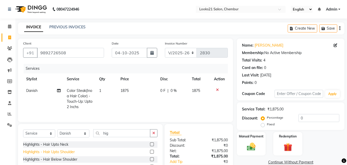
click at [72, 154] on div "Highlights - Hair Upto Shoulder" at bounding box center [49, 151] width 52 height 5
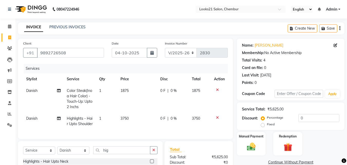
checkbox input "false"
click at [130, 119] on td "3750" at bounding box center [137, 121] width 40 height 17
select select "13882"
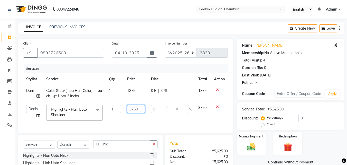
click at [140, 111] on input "3750" at bounding box center [136, 109] width 18 height 8
type input "3"
type input "1875"
click at [139, 115] on td "1875" at bounding box center [136, 113] width 24 height 22
select select "13882"
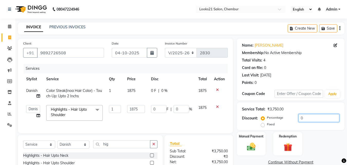
click at [305, 116] on input "0" at bounding box center [319, 118] width 41 height 8
type input "2"
type input "37.5"
type input "2"
type input "20"
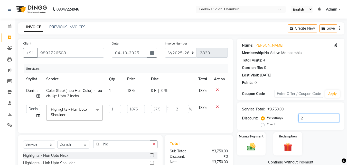
type input "375"
type input "20"
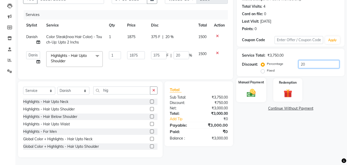
type input "20"
click at [250, 88] on img at bounding box center [251, 93] width 14 height 10
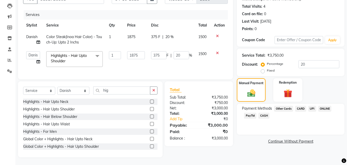
click at [265, 113] on span "CASH" at bounding box center [264, 116] width 11 height 6
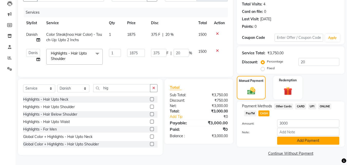
click at [324, 137] on button "Add Payment" at bounding box center [308, 140] width 62 height 8
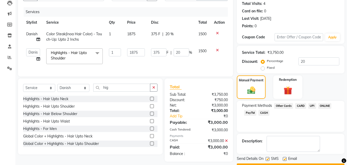
scroll to position [71, 0]
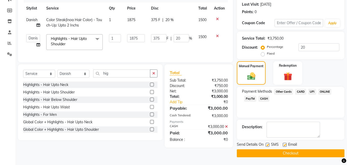
click at [320, 150] on button "Checkout" at bounding box center [291, 153] width 108 height 8
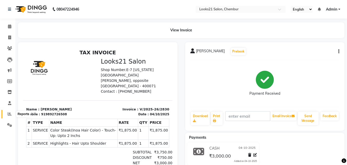
click at [10, 114] on icon at bounding box center [10, 114] width 4 height 4
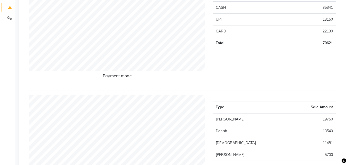
scroll to position [113, 0]
